Goal: Information Seeking & Learning: Learn about a topic

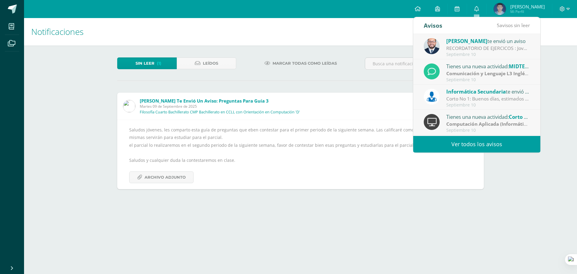
click at [476, 46] on div "RECORDATORIO DE EJERCICOS : Jovenes buenas tardes, un gusto saludarlos. Les rec…" at bounding box center [488, 48] width 84 height 7
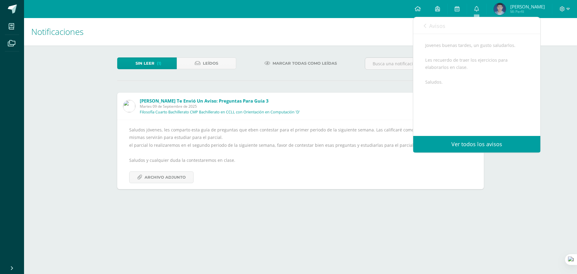
scroll to position [71, 0]
click at [434, 25] on span "Avisos" at bounding box center [437, 25] width 16 height 7
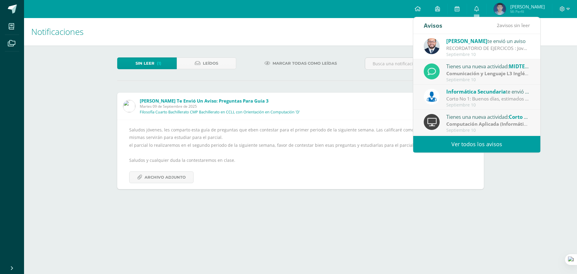
click at [480, 70] on strong "Comunicación y Lenguaje L3 Inglés" at bounding box center [487, 73] width 82 height 7
click at [466, 75] on strong "Comunicación y Lenguaje L3 Inglés" at bounding box center [487, 73] width 82 height 7
click at [465, 71] on div "Giovanni te envió un aviso RECORDATORIO DE EJERCICOS : Jovenes buenas tardes, u…" at bounding box center [540, 85] width 254 height 102
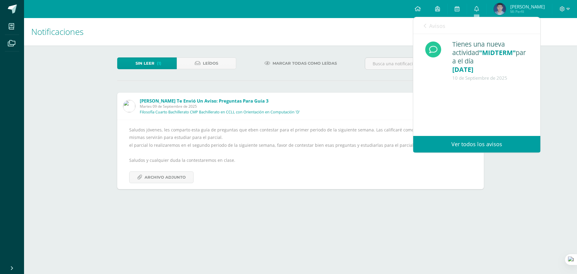
click at [428, 20] on link "Avisos" at bounding box center [435, 25] width 22 height 17
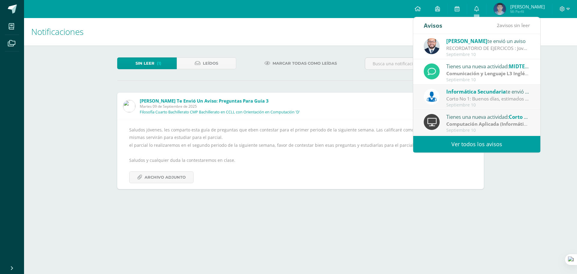
click at [492, 97] on div "Corto No 1: Buenos días, estimados estudiantes, es un gusto saludarles por este…" at bounding box center [488, 98] width 84 height 7
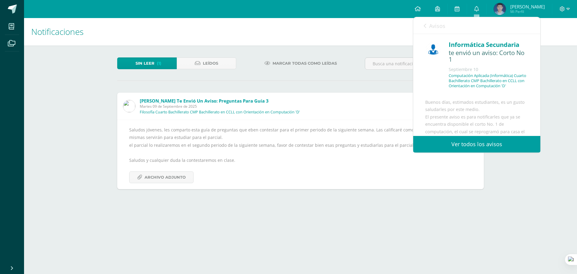
click at [430, 25] on span "Avisos" at bounding box center [437, 25] width 16 height 7
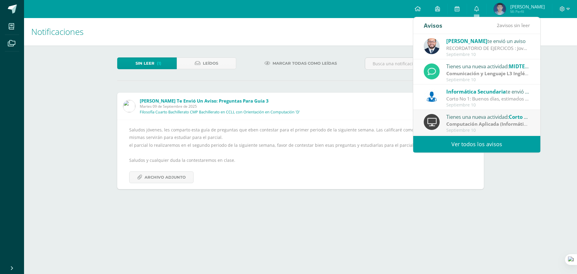
scroll to position [30, 0]
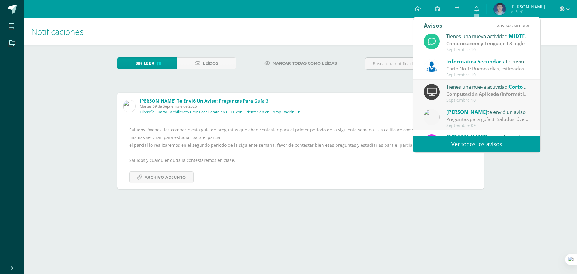
click at [471, 93] on strong "Computación Aplicada (Informática)" at bounding box center [488, 93] width 84 height 7
click at [469, 87] on div "Tienes una nueva actividad: Corto No 1" at bounding box center [488, 87] width 84 height 8
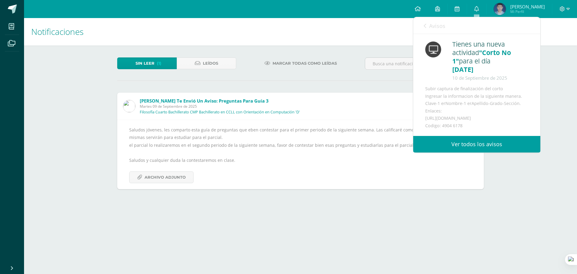
click at [429, 28] on span "Avisos" at bounding box center [437, 25] width 16 height 7
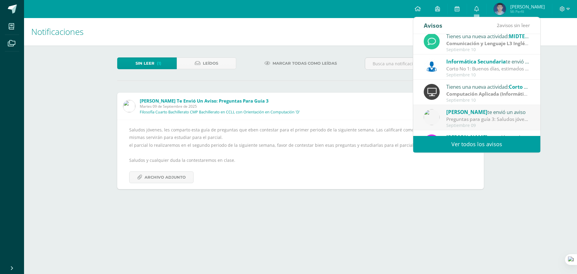
click at [487, 122] on div "Preguntas para guía 3: Saludos jóvenes, les comparto esta guía de preguntas que…" at bounding box center [488, 119] width 84 height 7
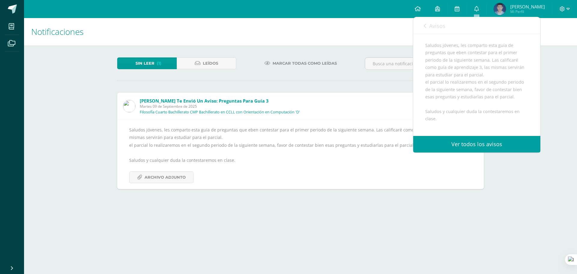
scroll to position [60, 0]
click at [180, 176] on span "Archivo Adjunto" at bounding box center [164, 177] width 41 height 11
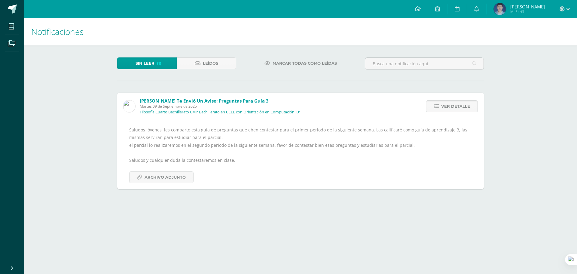
click at [463, 104] on span "Ver detalle" at bounding box center [455, 106] width 29 height 11
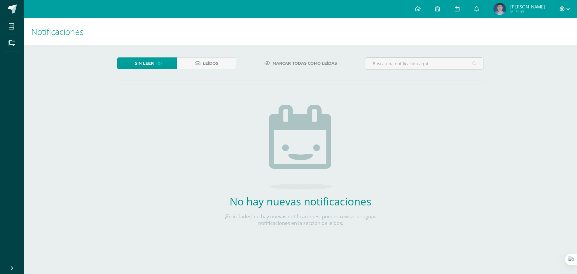
click at [457, 11] on icon at bounding box center [456, 8] width 5 height 5
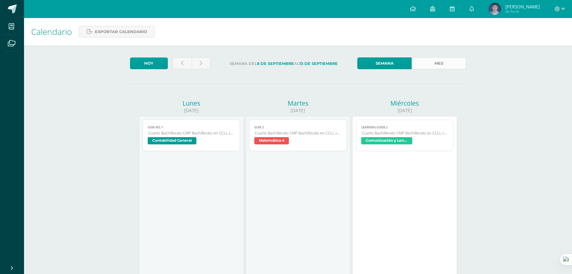
click at [430, 61] on link "Mes" at bounding box center [439, 63] width 54 height 12
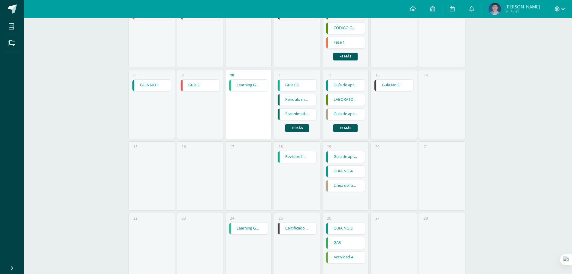
scroll to position [120, 0]
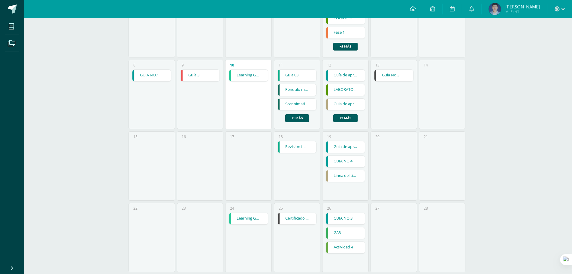
click at [300, 89] on link "Péndulo múltiple" at bounding box center [297, 89] width 39 height 11
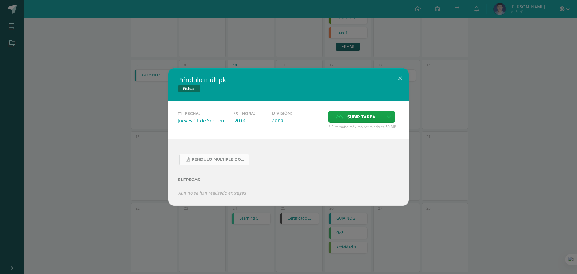
click at [224, 153] on div "Pendulo multiple.docx" at bounding box center [288, 157] width 221 height 17
click at [224, 154] on link "Pendulo multiple.docx" at bounding box center [214, 159] width 70 height 12
click at [392, 76] on button at bounding box center [399, 78] width 17 height 20
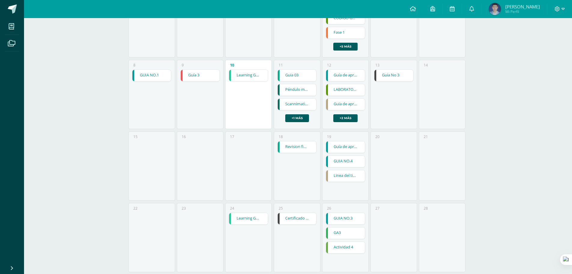
click at [296, 103] on link "Scannimation" at bounding box center [297, 104] width 39 height 11
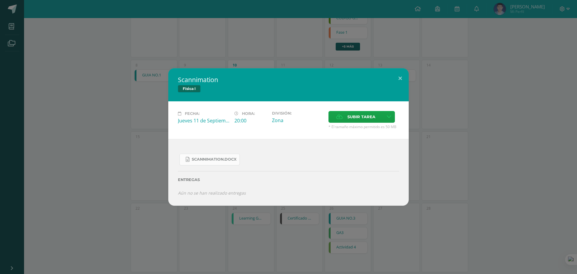
click at [199, 161] on span "Scannimation.docx" at bounding box center [214, 159] width 45 height 5
click at [402, 74] on button at bounding box center [399, 78] width 17 height 20
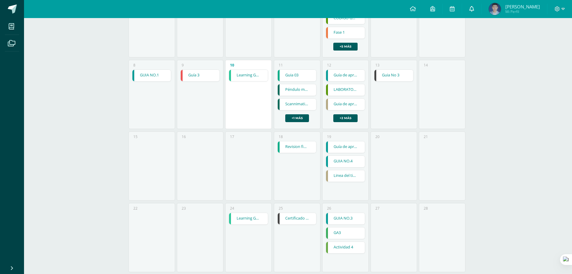
click at [477, 11] on link at bounding box center [471, 9] width 19 height 18
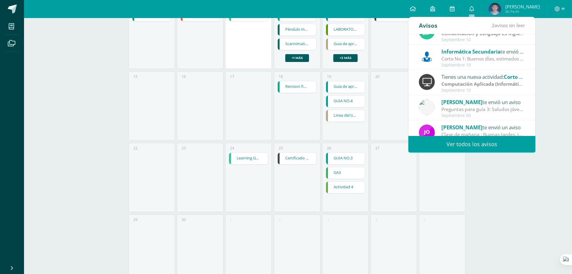
scroll to position [100, 0]
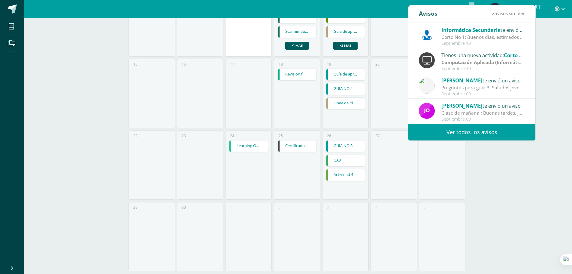
click at [467, 122] on div "Avisos 2 avisos sin leer [PERSON_NAME] te envió un aviso Tarea de Infografía: B…" at bounding box center [471, 72] width 127 height 135
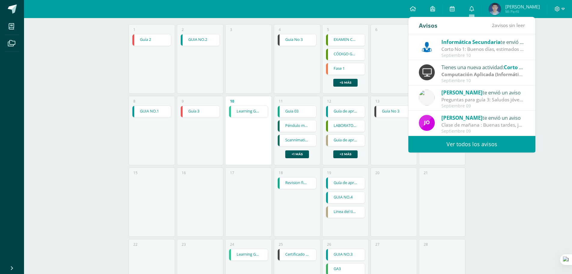
click at [467, 141] on link "Ver todos los avisos" at bounding box center [471, 144] width 127 height 17
